Goal: Information Seeking & Learning: Learn about a topic

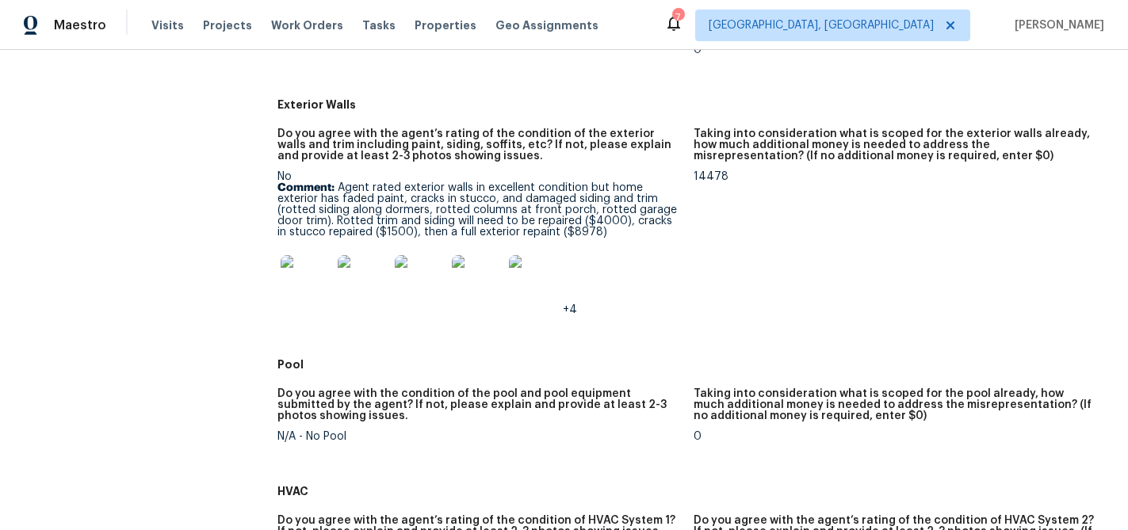
scroll to position [657, 0]
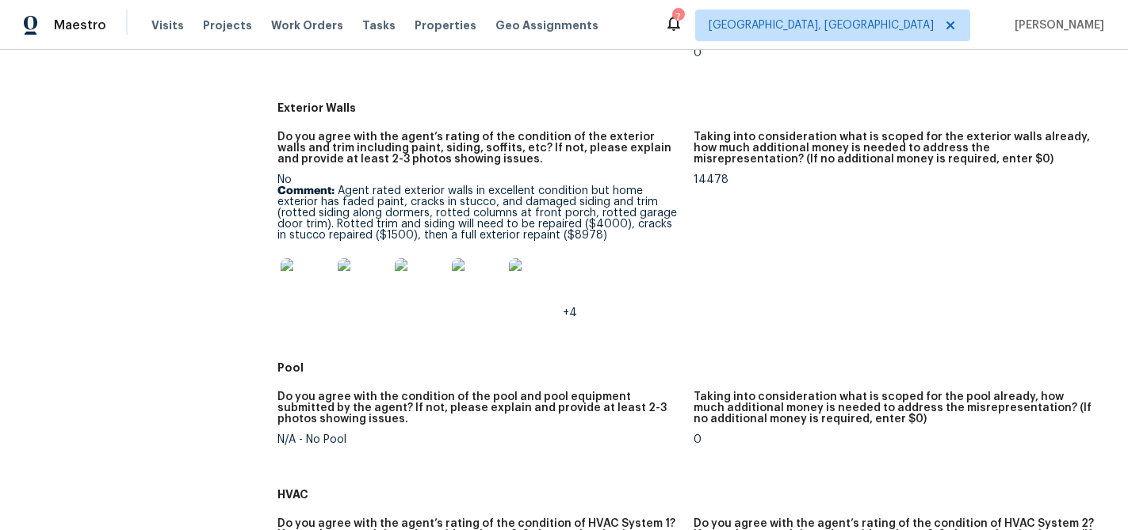
click at [319, 286] on img at bounding box center [306, 283] width 51 height 51
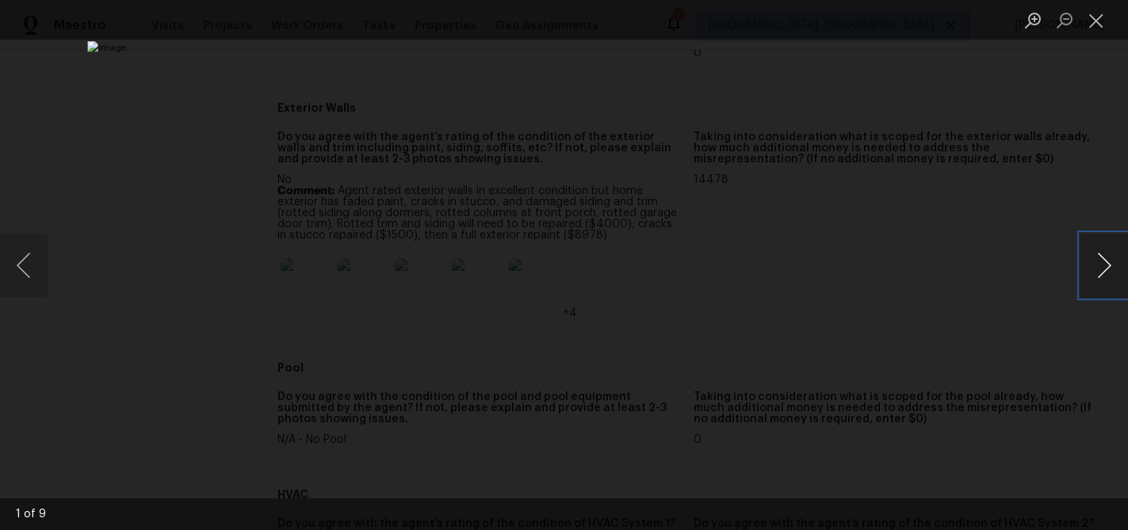
click at [1101, 264] on button "Next image" at bounding box center [1104, 265] width 48 height 63
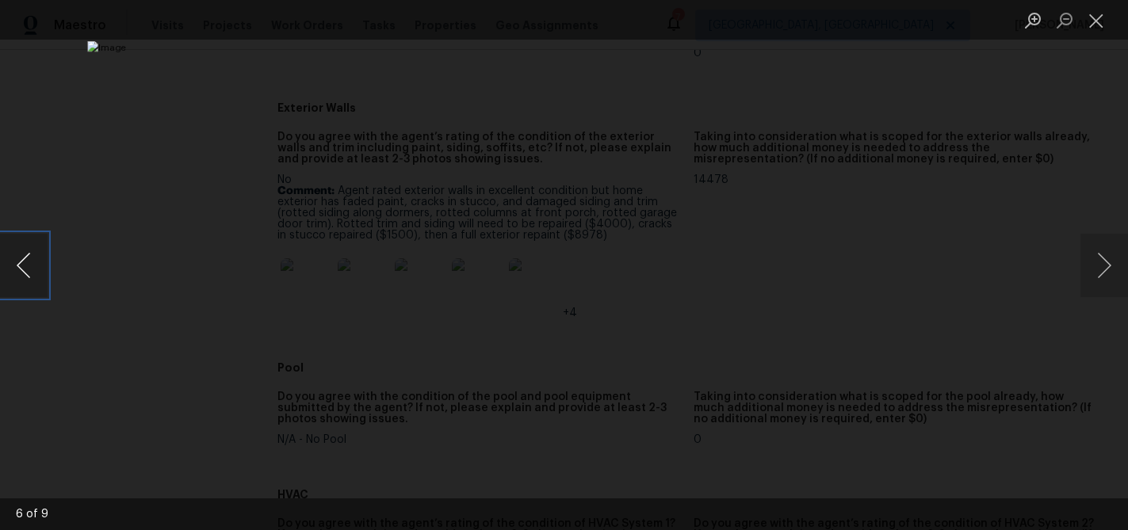
click at [31, 267] on button "Previous image" at bounding box center [24, 265] width 48 height 63
click at [1108, 269] on button "Next image" at bounding box center [1104, 265] width 48 height 63
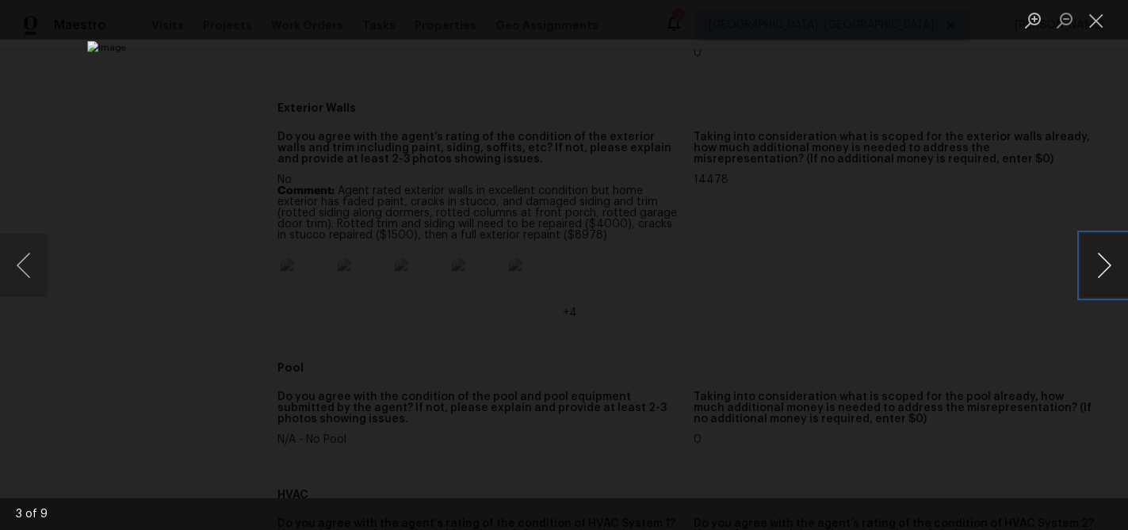
click at [1108, 269] on button "Next image" at bounding box center [1104, 265] width 48 height 63
click at [1106, 255] on button "Next image" at bounding box center [1104, 265] width 48 height 63
click at [1096, 277] on button "Next image" at bounding box center [1104, 265] width 48 height 63
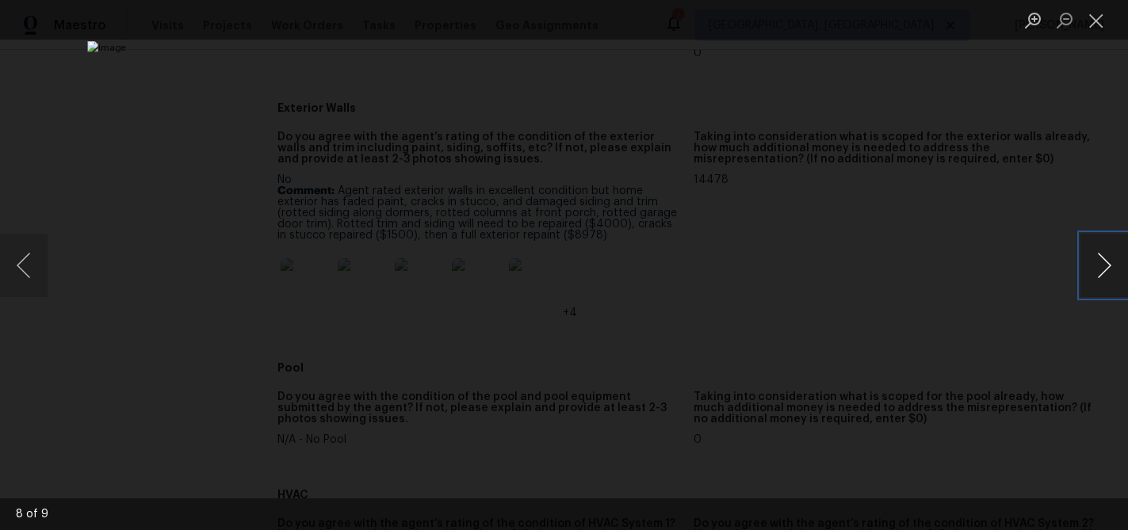
click at [1096, 277] on button "Next image" at bounding box center [1104, 265] width 48 height 63
click at [1088, 266] on button "Next image" at bounding box center [1104, 265] width 48 height 63
click at [1111, 262] on button "Next image" at bounding box center [1104, 265] width 48 height 63
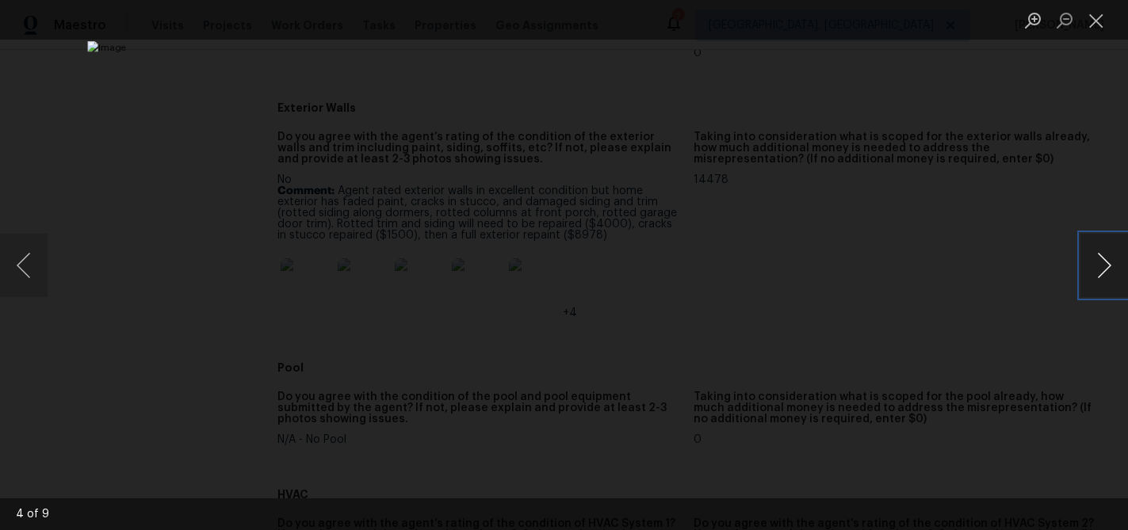
click at [1100, 266] on button "Next image" at bounding box center [1104, 265] width 48 height 63
click at [1099, 15] on button "Close lightbox" at bounding box center [1096, 20] width 32 height 28
